Goal: Task Accomplishment & Management: Manage account settings

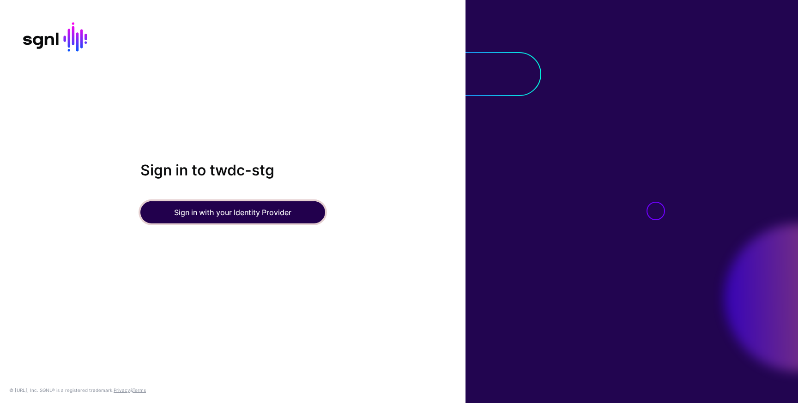
click at [225, 204] on button "Sign in with your Identity Provider" at bounding box center [232, 212] width 185 height 22
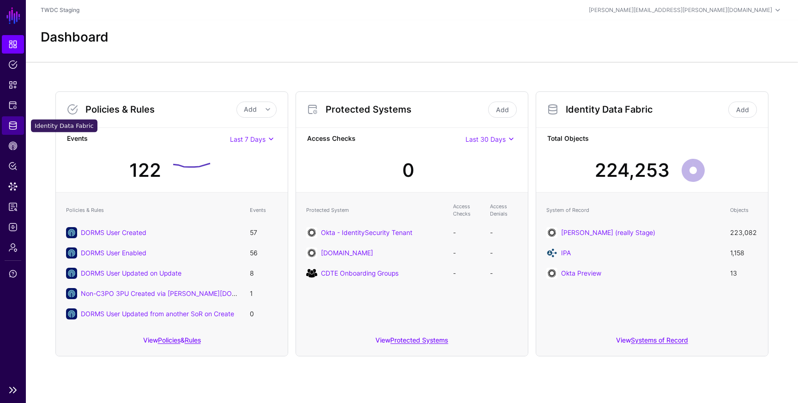
click at [14, 126] on span "Identity Data Fabric" at bounding box center [12, 125] width 9 height 9
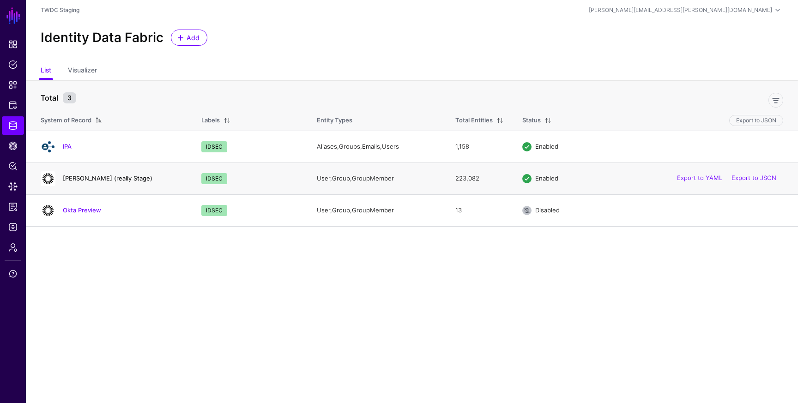
click at [87, 179] on link "[PERSON_NAME] (really Stage)" at bounding box center [108, 177] width 90 height 7
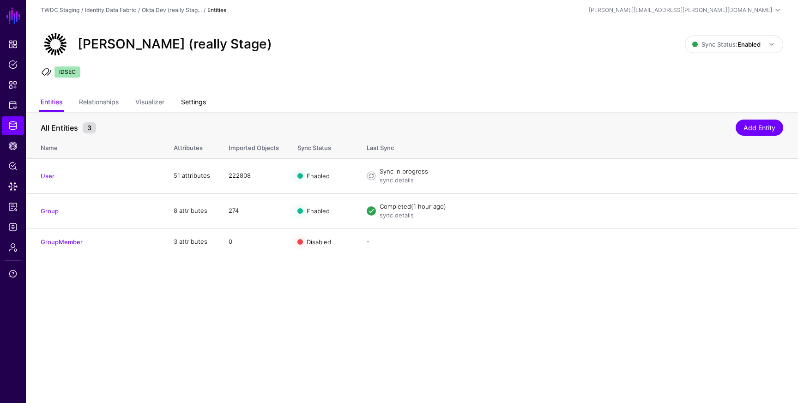
click at [205, 98] on link "Settings" at bounding box center [193, 103] width 25 height 18
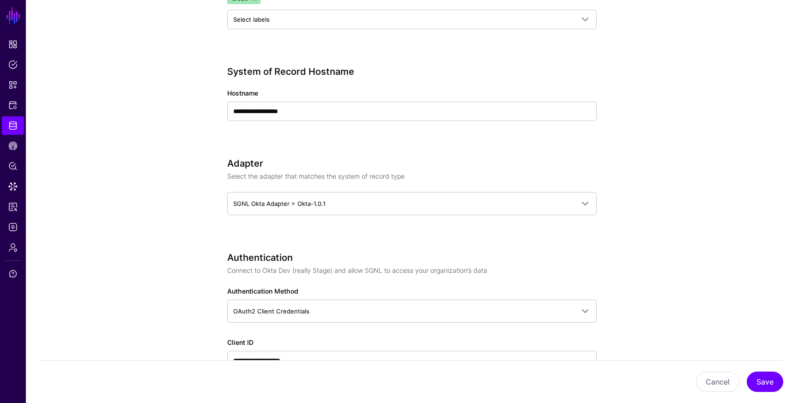
scroll to position [404, 0]
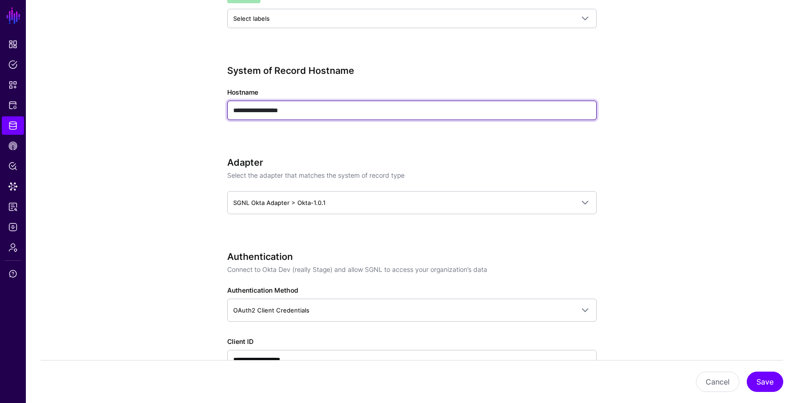
click at [305, 111] on input "**********" at bounding box center [411, 110] width 369 height 19
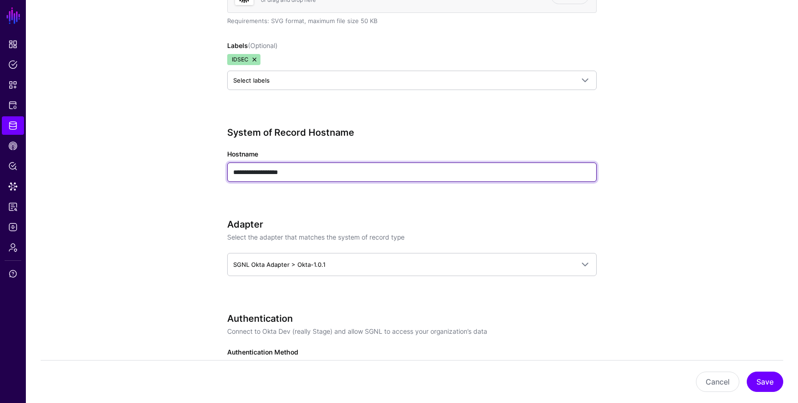
scroll to position [0, 0]
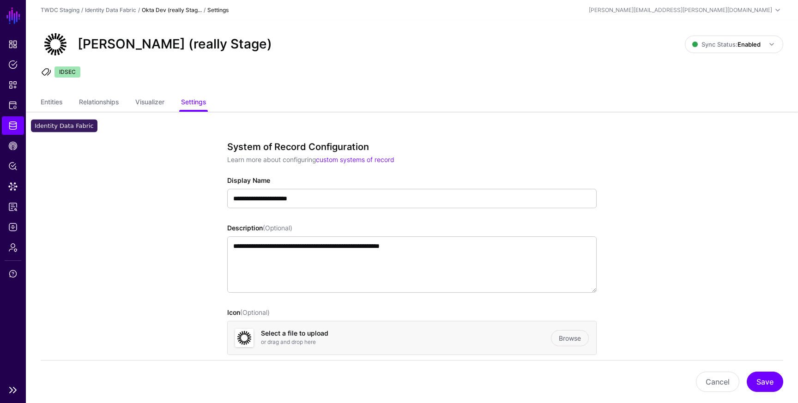
click at [15, 129] on span "Identity Data Fabric" at bounding box center [12, 125] width 9 height 9
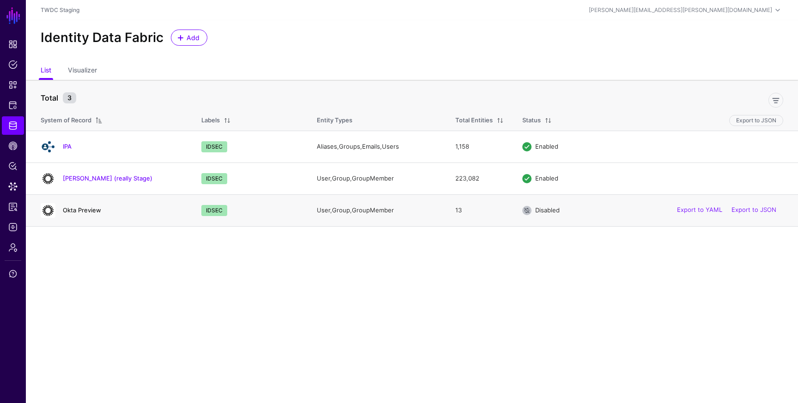
click at [86, 209] on link "Okta Preview" at bounding box center [82, 209] width 38 height 7
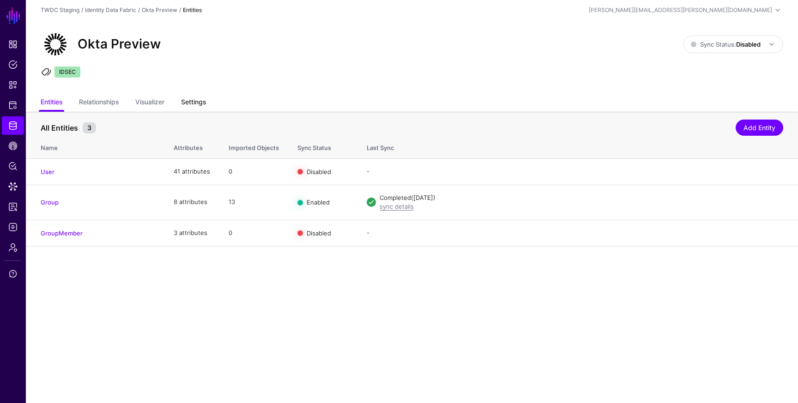
click at [195, 98] on link "Settings" at bounding box center [193, 103] width 25 height 18
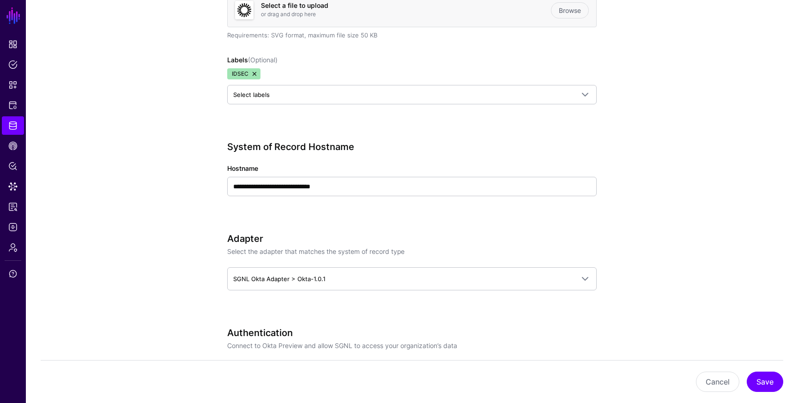
scroll to position [328, 0]
